Goal: Transaction & Acquisition: Purchase product/service

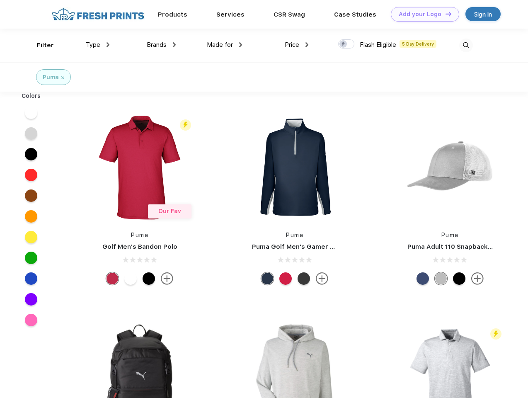
click at [422, 14] on link "Add your Logo Design Tool" at bounding box center [425, 14] width 68 height 14
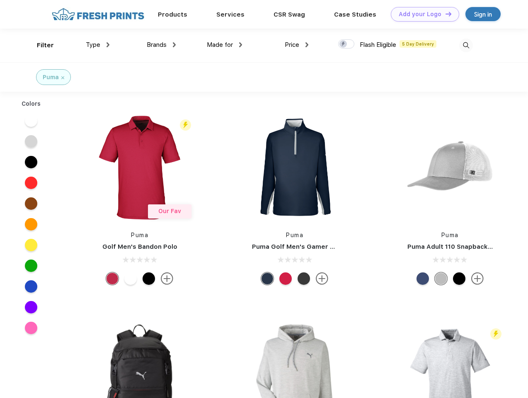
click at [0, 0] on div "Design Tool" at bounding box center [0, 0] width 0 height 0
click at [444, 14] on link "Add your Logo Design Tool" at bounding box center [425, 14] width 68 height 14
click at [40, 45] on div "Filter" at bounding box center [45, 46] width 17 height 10
click at [98, 45] on span "Type" at bounding box center [93, 44] width 14 height 7
click at [161, 45] on span "Brands" at bounding box center [157, 44] width 20 height 7
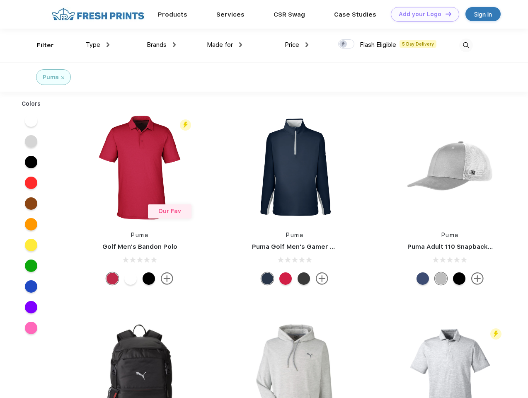
click at [224, 45] on span "Made for" at bounding box center [220, 44] width 26 height 7
click at [297, 45] on span "Price" at bounding box center [292, 44] width 14 height 7
click at [346, 44] on div at bounding box center [346, 43] width 16 height 9
click at [343, 44] on input "checkbox" at bounding box center [340, 41] width 5 height 5
click at [466, 45] on img at bounding box center [466, 46] width 14 height 14
